Goal: Task Accomplishment & Management: Use online tool/utility

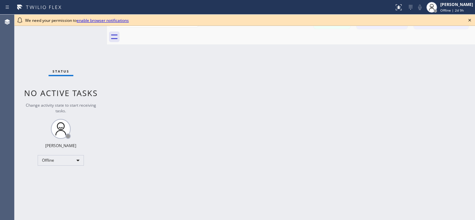
click at [468, 19] on icon at bounding box center [470, 20] width 8 height 8
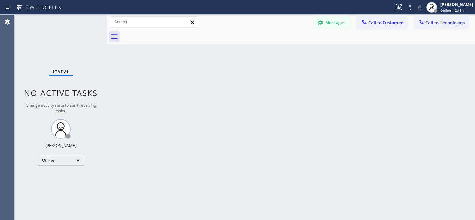
click at [332, 12] on div at bounding box center [197, 7] width 389 height 11
click at [337, 19] on button "Messages" at bounding box center [332, 22] width 36 height 13
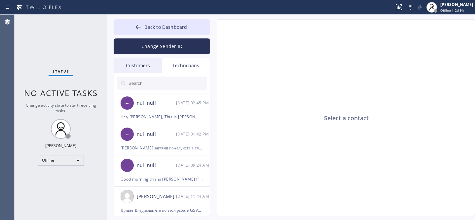
click at [142, 69] on div "Customers" at bounding box center [138, 65] width 48 height 15
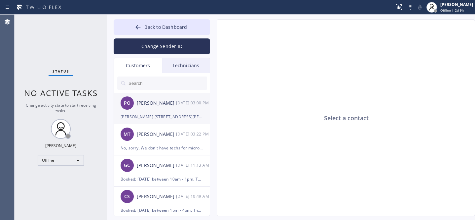
drag, startPoint x: 165, startPoint y: 114, endPoint x: 207, endPoint y: 86, distance: 50.6
click at [165, 114] on div "[PERSON_NAME] [STREET_ADDRESS][PERSON_NAME][PERSON_NAME] [PHONE_NUMBER] Can you…" at bounding box center [162, 117] width 83 height 8
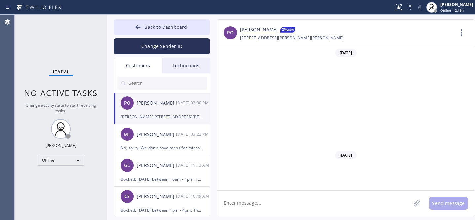
scroll to position [642, 0]
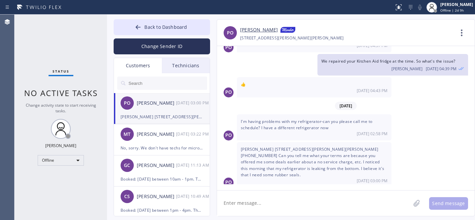
click at [257, 33] on link "[PERSON_NAME]" at bounding box center [259, 30] width 38 height 8
click at [153, 137] on div "[PERSON_NAME]" at bounding box center [156, 134] width 39 height 8
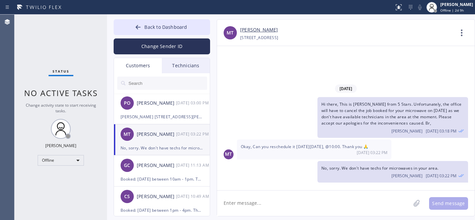
scroll to position [0, 0]
click at [146, 23] on button "Back to Dashboard" at bounding box center [162, 27] width 97 height 16
